Goal: Contribute content

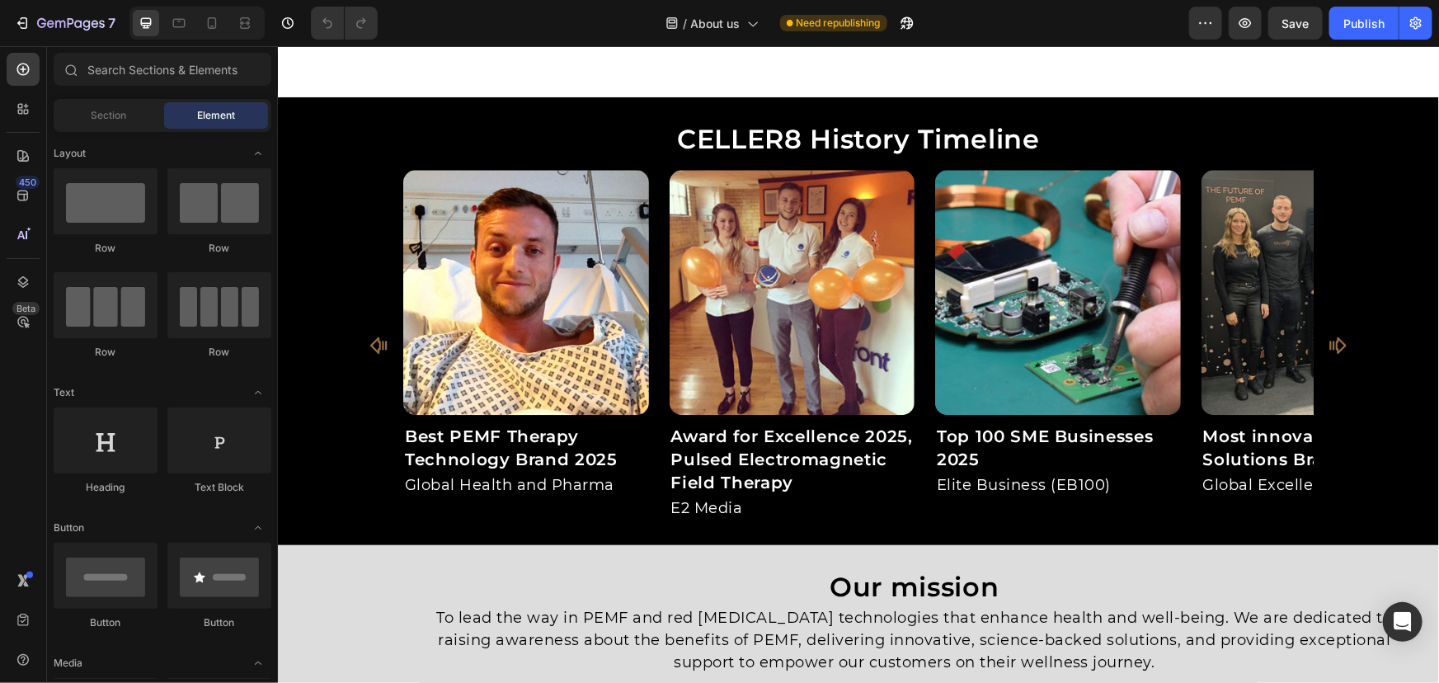
scroll to position [1938, 0]
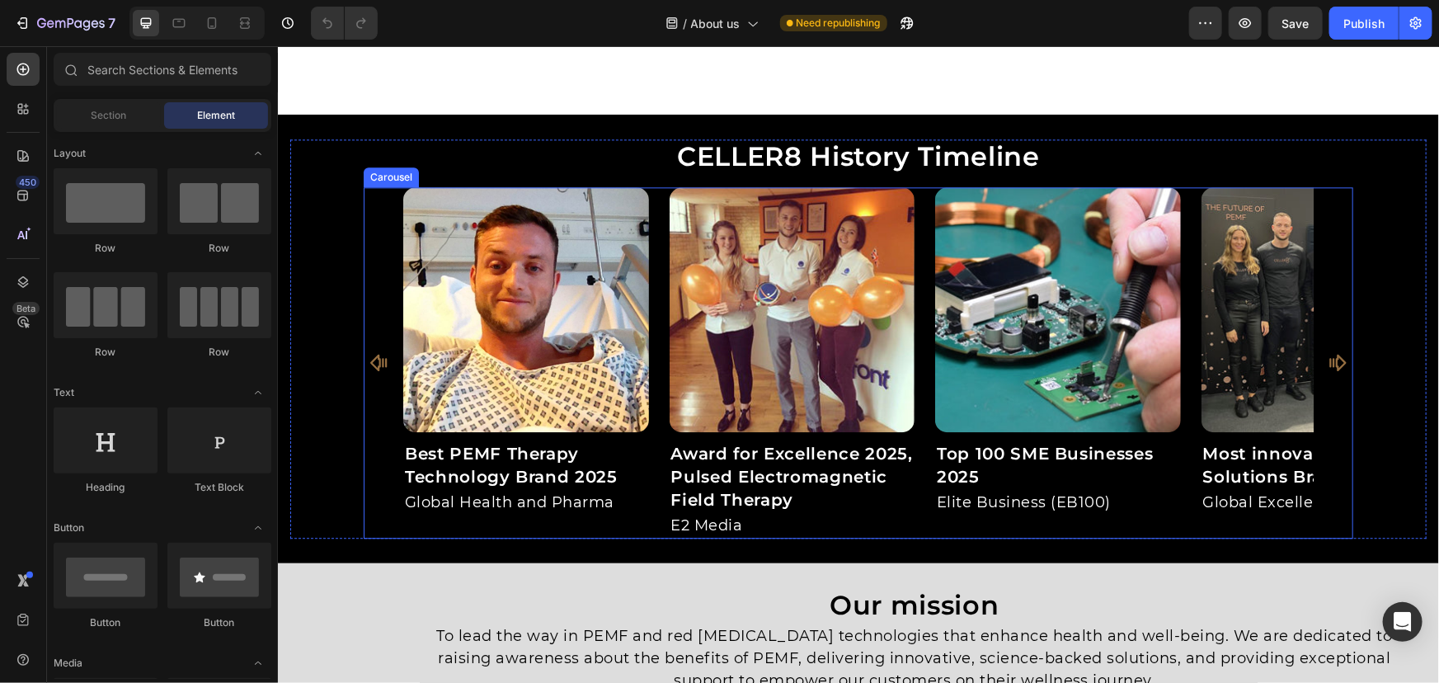
click at [1327, 366] on icon "Carousel Next Arrow" at bounding box center [1337, 362] width 20 height 20
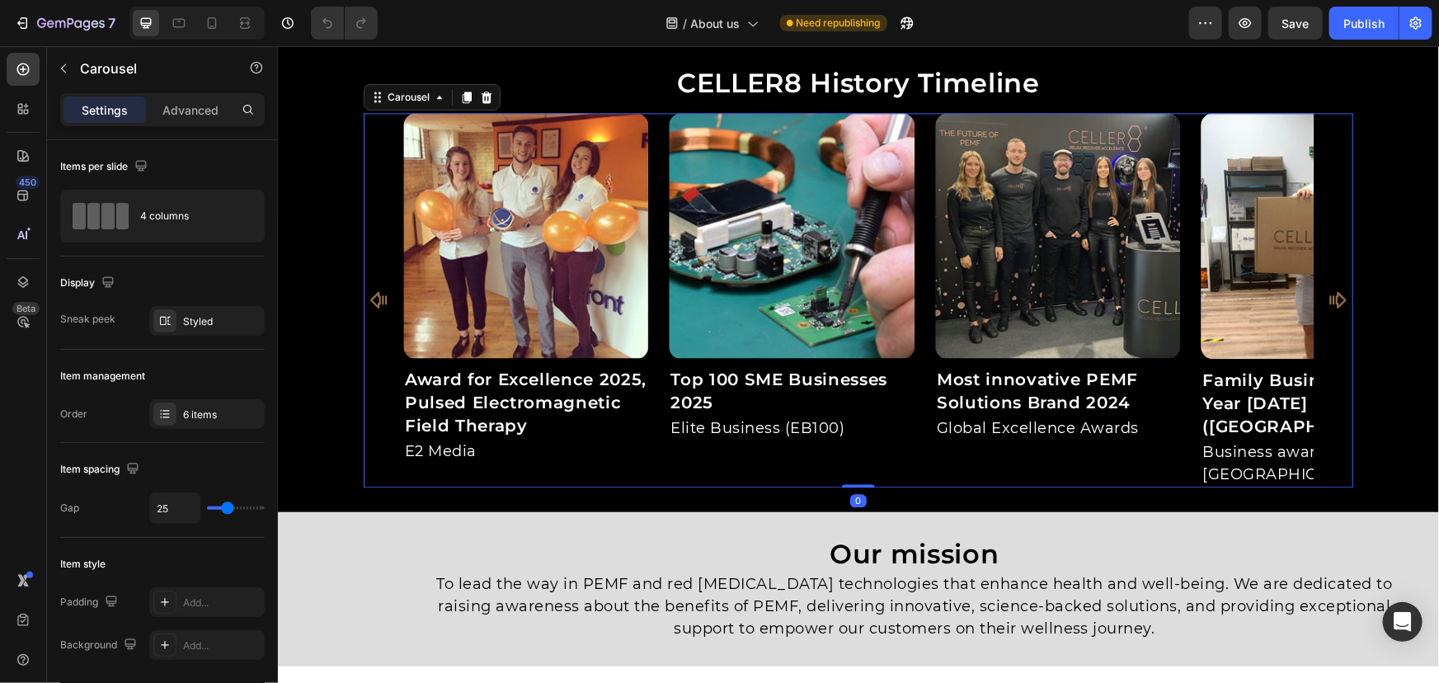
click at [1327, 309] on icon "Carousel Next Arrow" at bounding box center [1337, 300] width 20 height 20
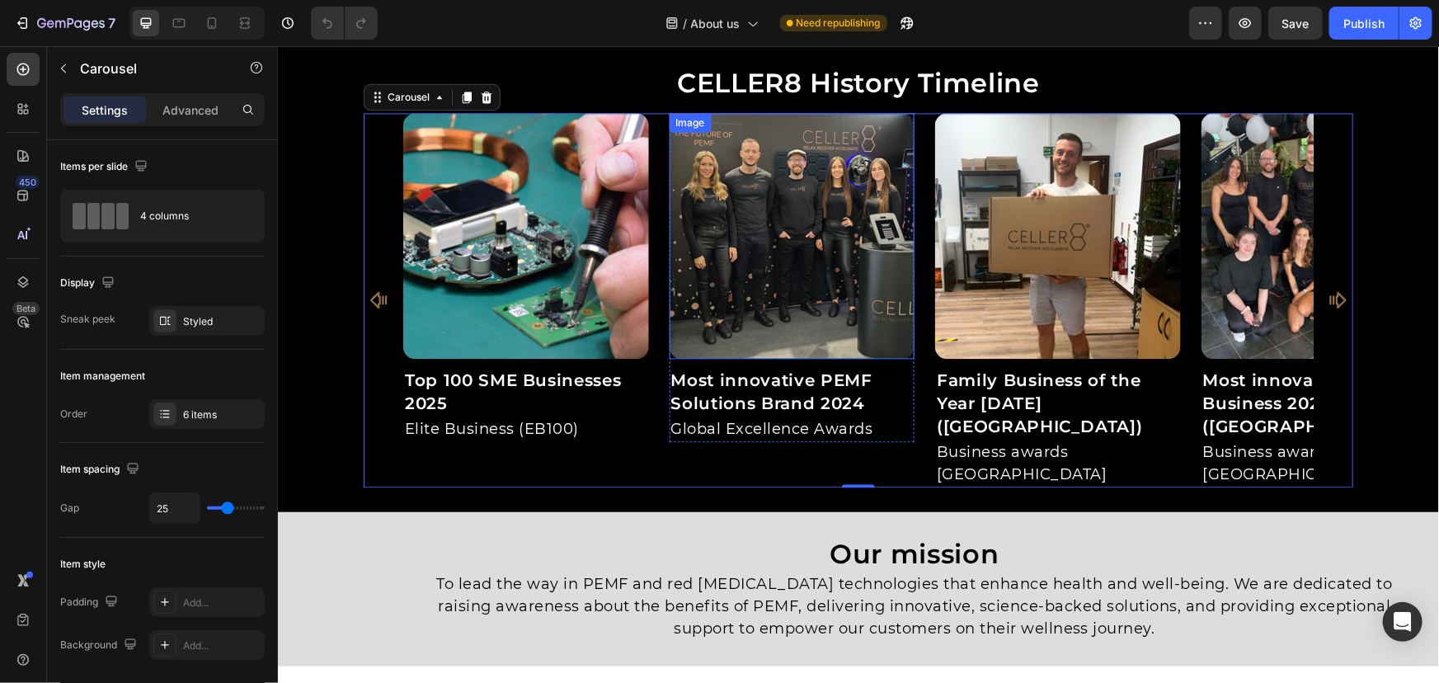
click at [823, 345] on img at bounding box center [792, 235] width 246 height 246
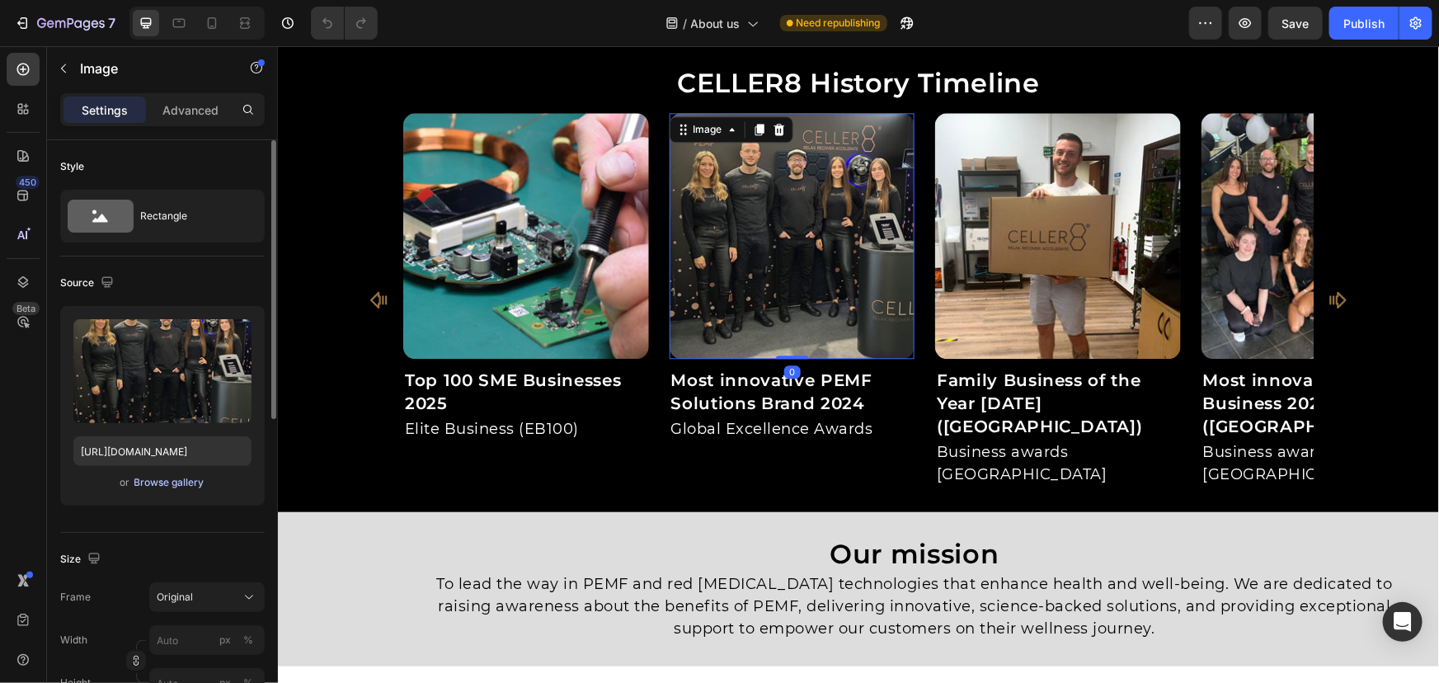
click at [155, 475] on div "Browse gallery" at bounding box center [169, 482] width 70 height 15
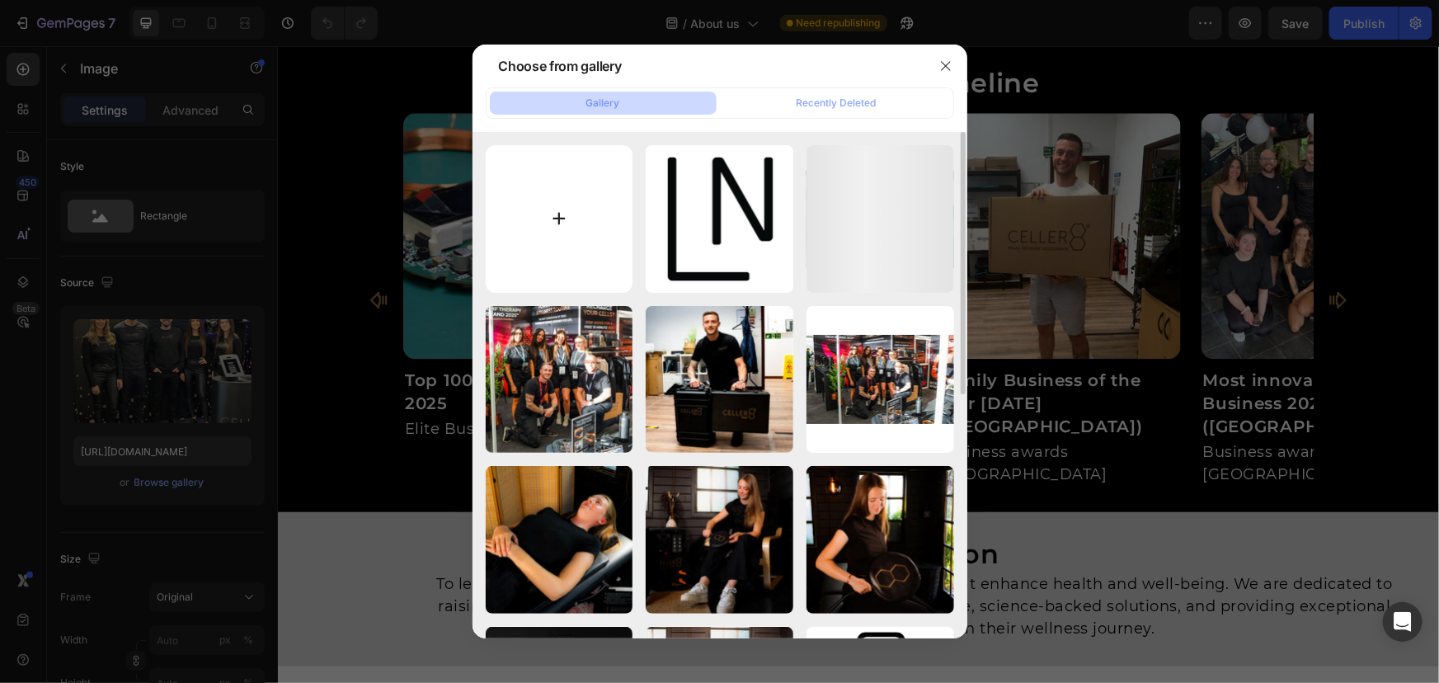
click at [609, 203] on input "file" at bounding box center [560, 219] width 148 height 148
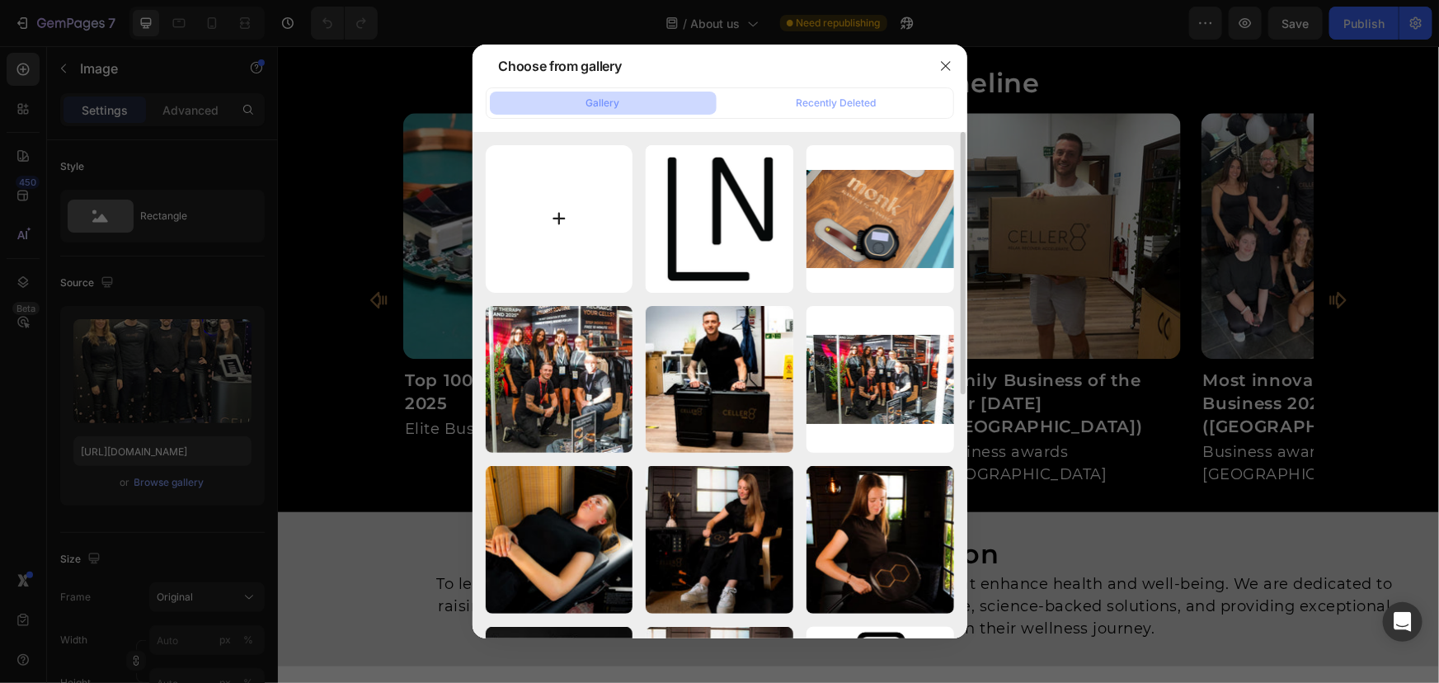
type input "C:\fakepath\gempages_490583977225094001-73c3cd87-5201-4d57-978d-d9d54fc62858.we…"
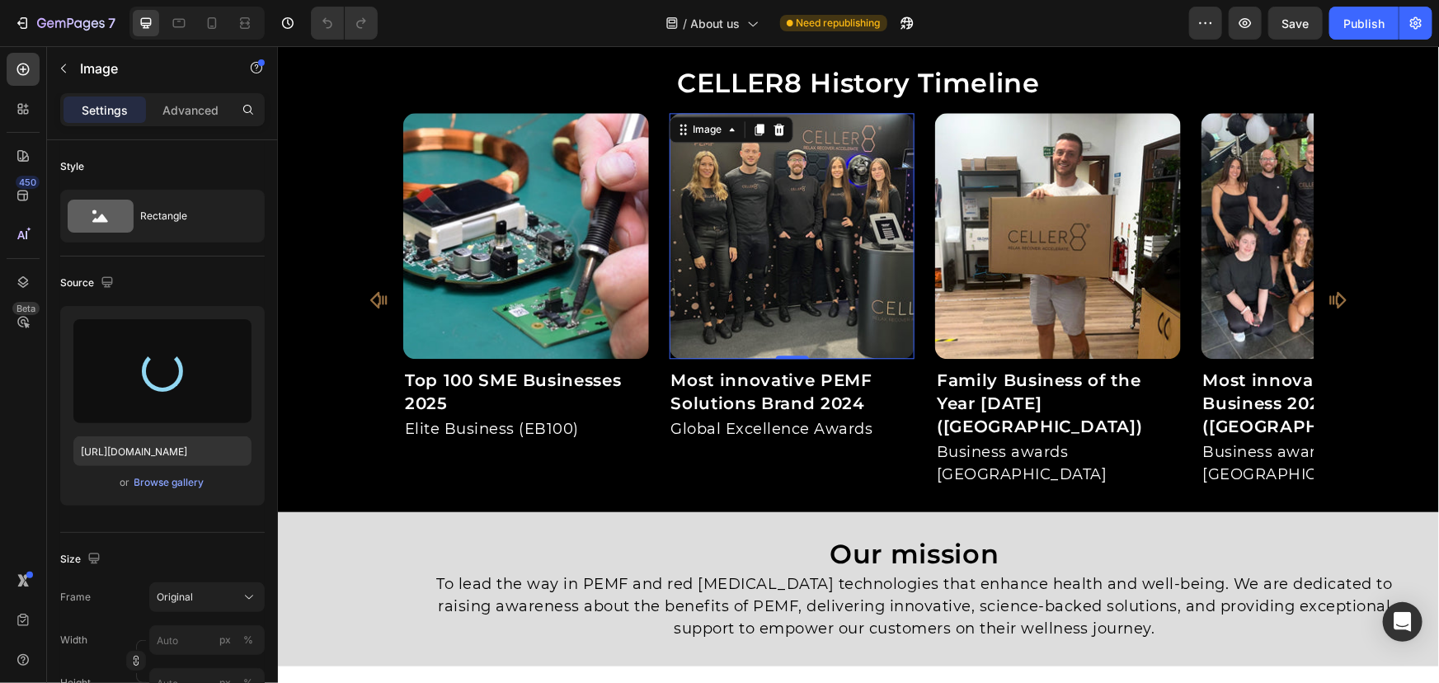
type input "[URL][DOMAIN_NAME]"
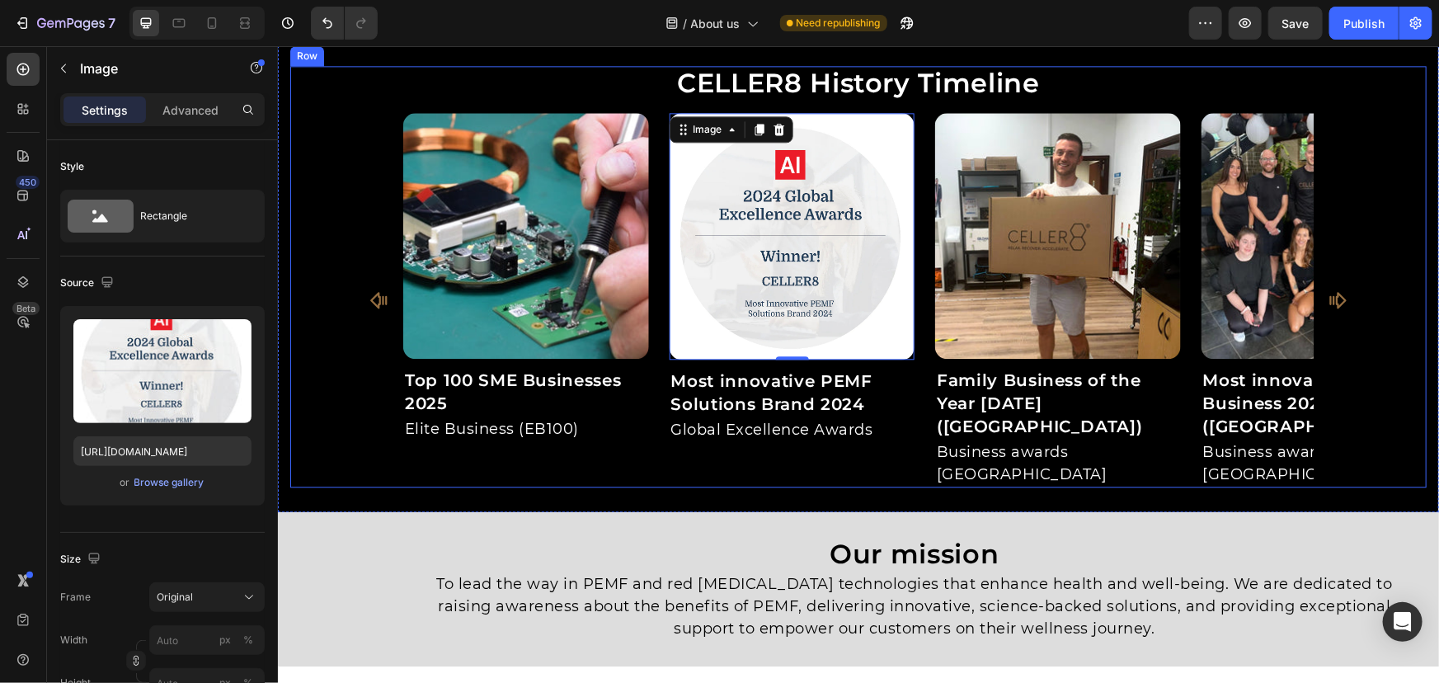
click at [329, 257] on div "Image Best PEMF Therapy Technology Brand 2025 Heading Global Health and Pharma …" at bounding box center [858, 299] width 1137 height 374
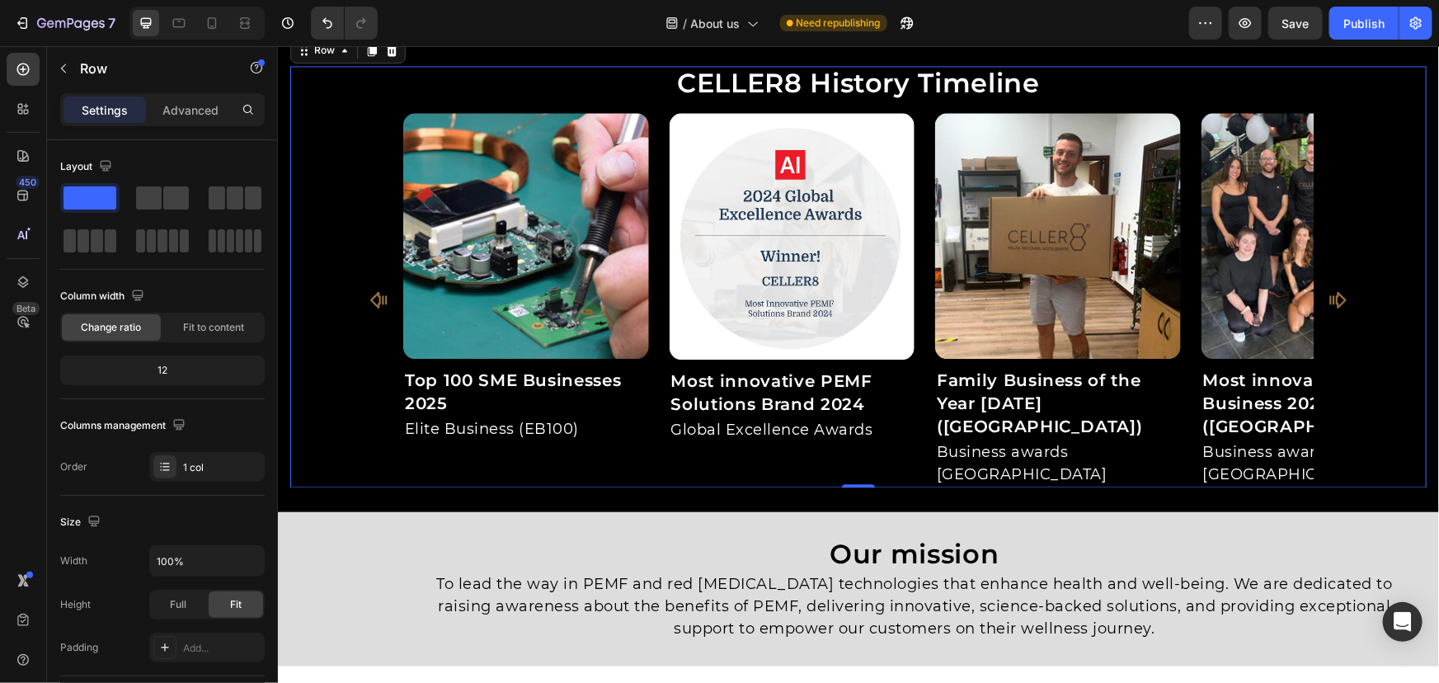
click at [1369, 315] on div "Image Best PEMF Therapy Technology Brand 2025 Heading Global Health and Pharma …" at bounding box center [858, 299] width 1137 height 374
click at [1291, 20] on span "Save" at bounding box center [1296, 23] width 27 height 14
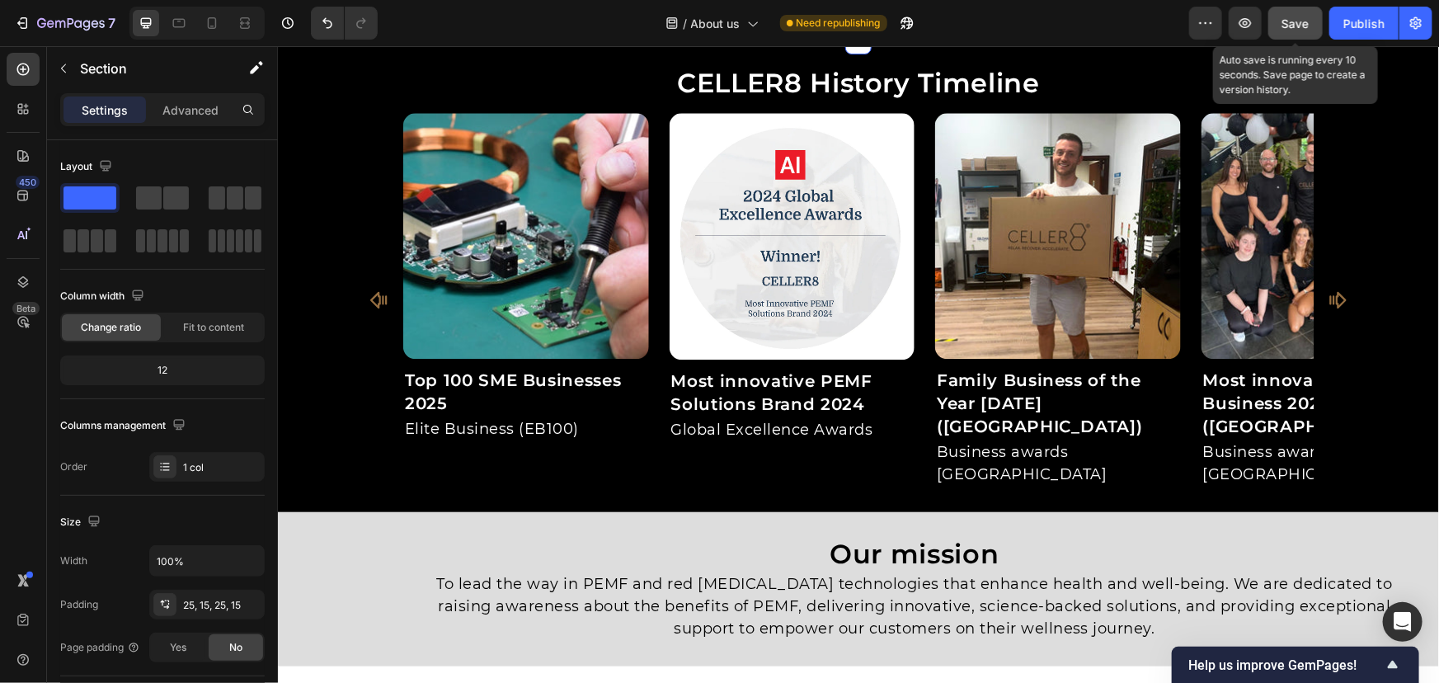
click at [1279, 34] on button "Save" at bounding box center [1296, 23] width 54 height 33
